Goal: Task Accomplishment & Management: Manage account settings

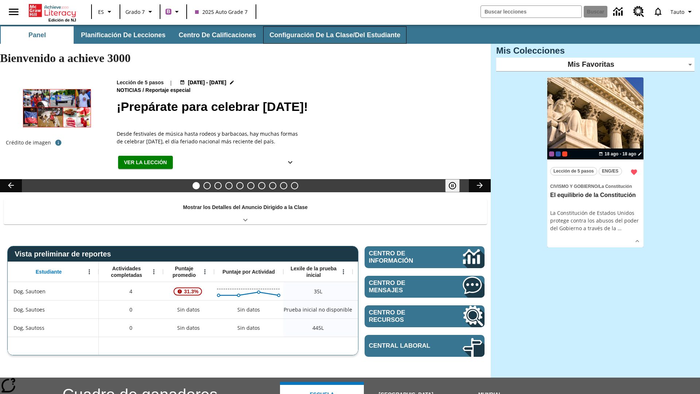
click at [330, 35] on button "Configuración de la clase/del estudiante" at bounding box center [334, 34] width 143 height 17
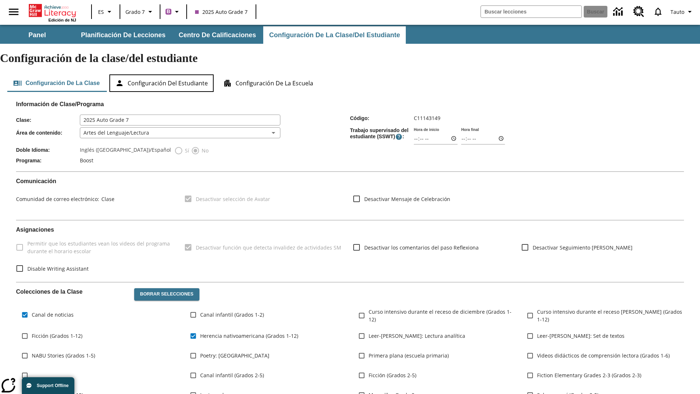
click at [163, 74] on button "Configuración del estudiante" at bounding box center [161, 82] width 104 height 17
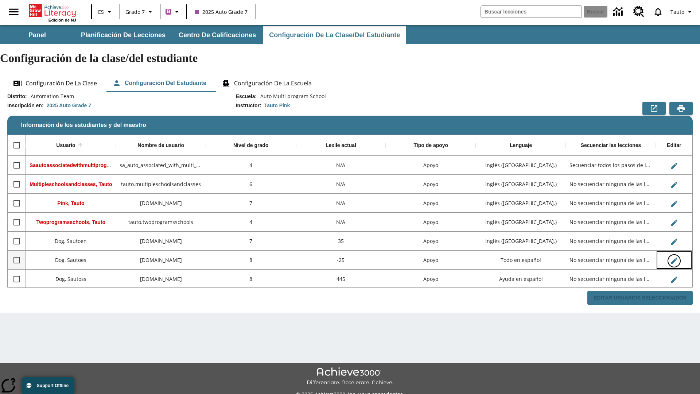
click at [674, 257] on icon "Editar Usuario" at bounding box center [674, 260] width 7 height 7
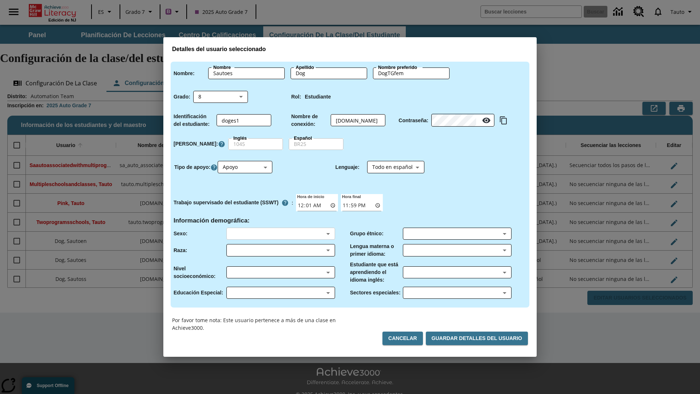
click at [280, 233] on body "Saltar al contenido principal Edición de NJ ES Grado 7 B 2025 Auto Grade 7 Busc…" at bounding box center [350, 217] width 700 height 385
click at [280, 250] on body "Saltar al contenido principal Edición de NJ ES Grado 7 B 2025 Auto Grade 7 Busc…" at bounding box center [350, 217] width 700 height 385
click at [280, 272] on body "Saltar al contenido principal Edición de NJ ES Grado 7 B 2025 Auto Grade 7 Busc…" at bounding box center [350, 217] width 700 height 385
click at [280, 292] on body "Saltar al contenido principal Edición de NJ ES Grado 7 B 2025 Auto Grade 7 Busc…" at bounding box center [350, 217] width 700 height 385
